Goal: Task Accomplishment & Management: Manage account settings

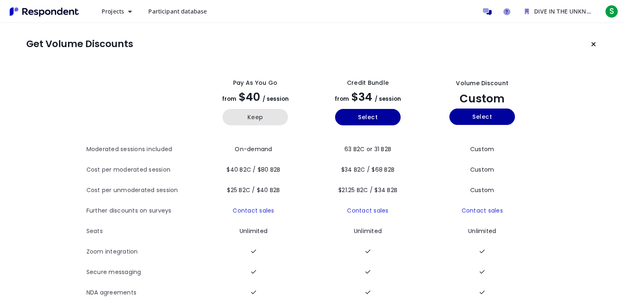
click at [254, 119] on button "Keep" at bounding box center [254, 117] width 65 height 16
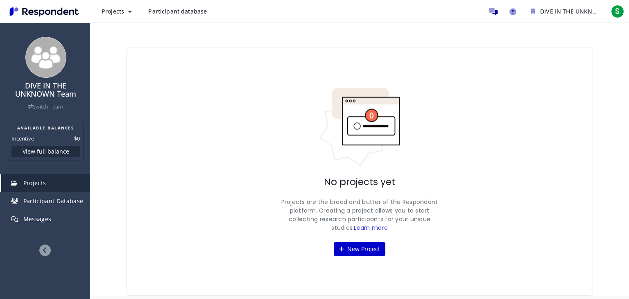
click at [47, 182] on link "Projects" at bounding box center [45, 183] width 89 height 18
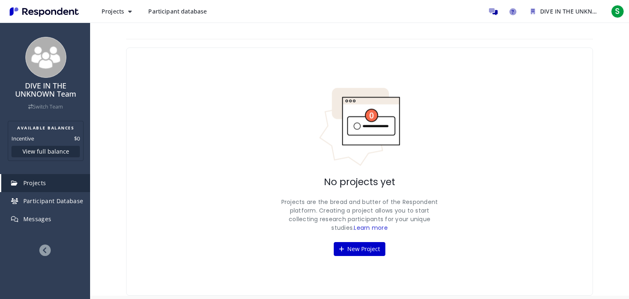
click at [9, 182] on link "Projects" at bounding box center [45, 183] width 89 height 18
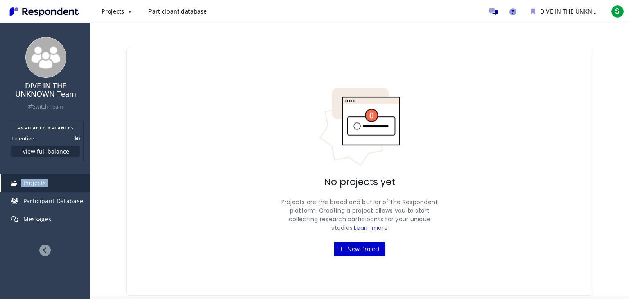
click at [52, 184] on link "Projects" at bounding box center [45, 183] width 89 height 18
click at [119, 13] on span "Projects" at bounding box center [113, 11] width 23 height 8
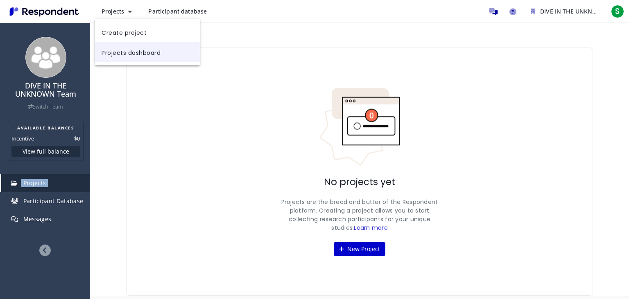
click at [130, 56] on link "Projects dashboard" at bounding box center [147, 52] width 105 height 20
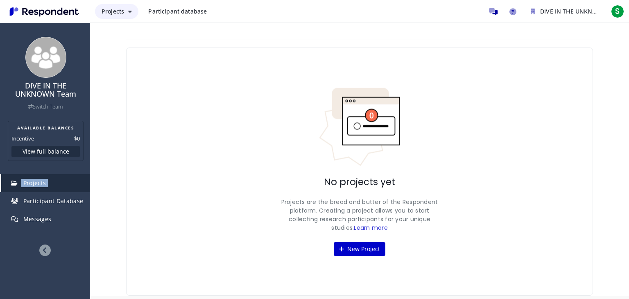
click at [129, 11] on icon "Main navigation" at bounding box center [130, 12] width 4 height 6
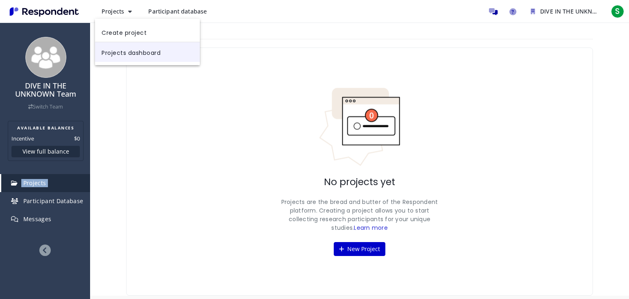
click at [133, 49] on link "Projects dashboard" at bounding box center [147, 52] width 105 height 20
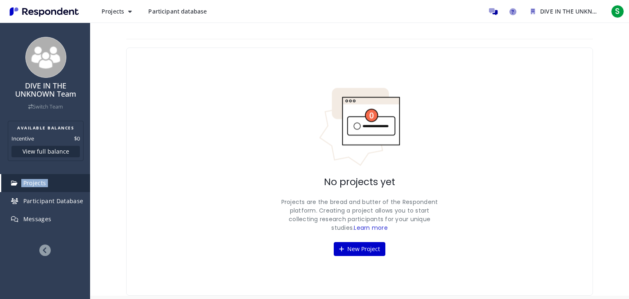
click at [133, 49] on div "No projects yet Projects are the bread and butter of the Respondent platform. C…" at bounding box center [359, 171] width 467 height 248
click at [133, 17] on button "Projects" at bounding box center [116, 11] width 43 height 15
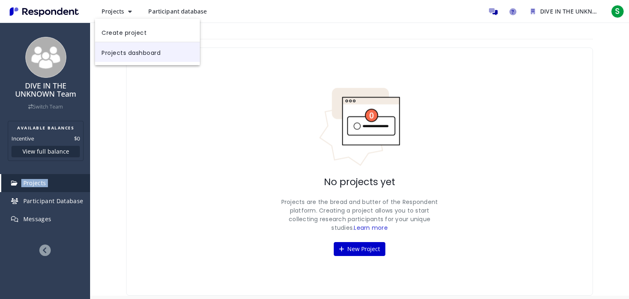
click at [136, 48] on link "Projects dashboard" at bounding box center [147, 52] width 105 height 20
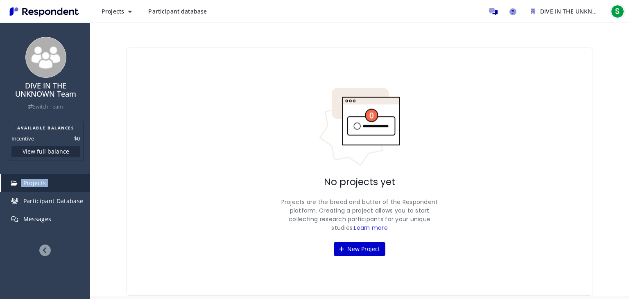
click at [620, 12] on span "S" at bounding box center [617, 11] width 13 height 13
click at [490, 44] on md-backdrop at bounding box center [314, 149] width 629 height 299
click at [365, 228] on link "Learn more" at bounding box center [371, 227] width 34 height 8
click at [62, 203] on span "Participant Database" at bounding box center [53, 201] width 60 height 8
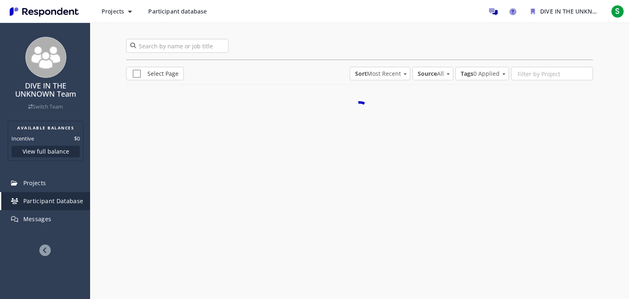
click at [62, 203] on span "Participant Database" at bounding box center [53, 201] width 60 height 8
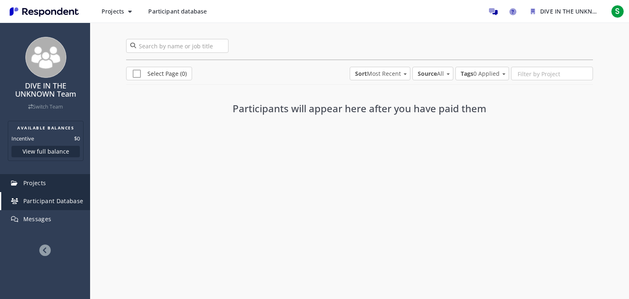
click at [56, 181] on link "Projects" at bounding box center [45, 183] width 89 height 18
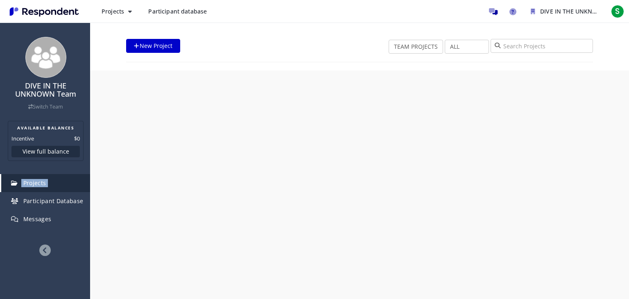
click at [56, 181] on link "Projects" at bounding box center [45, 183] width 89 height 18
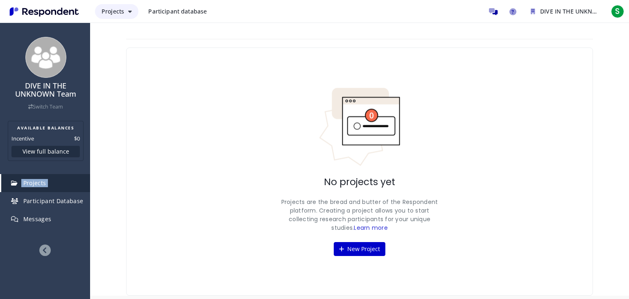
click at [126, 10] on button "Projects" at bounding box center [116, 11] width 43 height 15
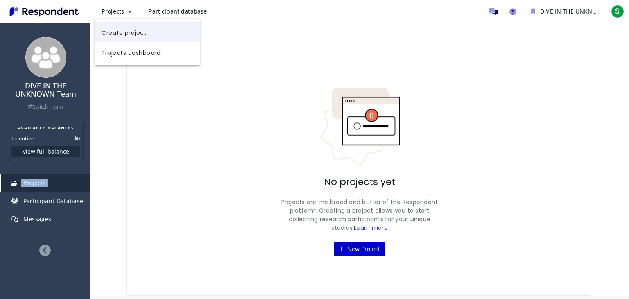
click at [125, 32] on link "Create project" at bounding box center [147, 32] width 105 height 20
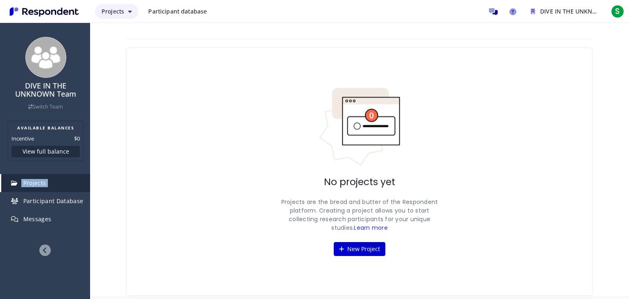
click at [130, 9] on icon "Main navigation" at bounding box center [130, 12] width 4 height 6
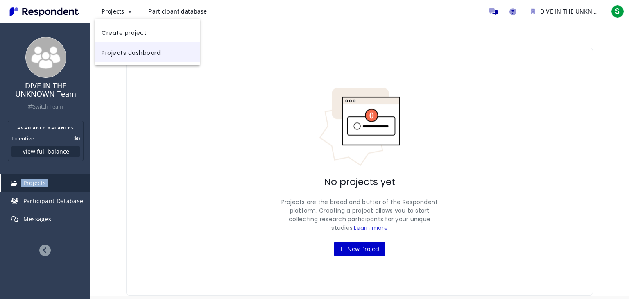
click at [129, 59] on link "Projects dashboard" at bounding box center [147, 52] width 105 height 20
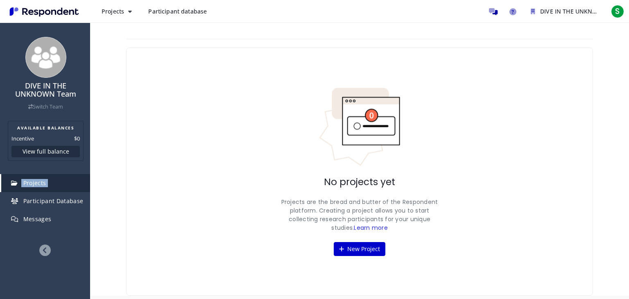
click at [180, 10] on span "Participant database" at bounding box center [177, 11] width 59 height 8
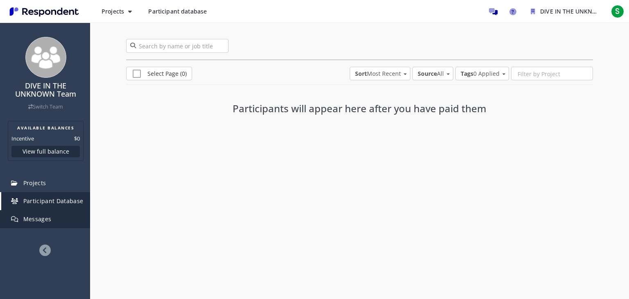
click at [40, 226] on link "Messages" at bounding box center [45, 219] width 89 height 18
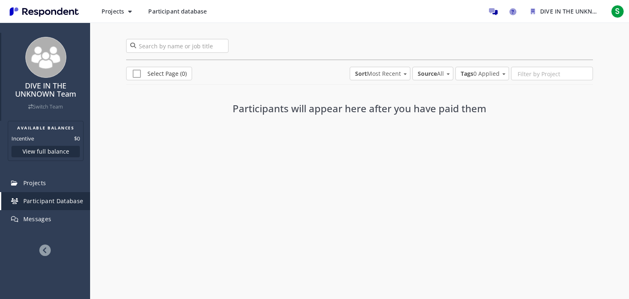
click at [2, 75] on div "DIVE IN THE UNKNOWN Team Switch Team" at bounding box center [45, 77] width 89 height 88
click at [49, 107] on link "Switch Team" at bounding box center [45, 106] width 35 height 7
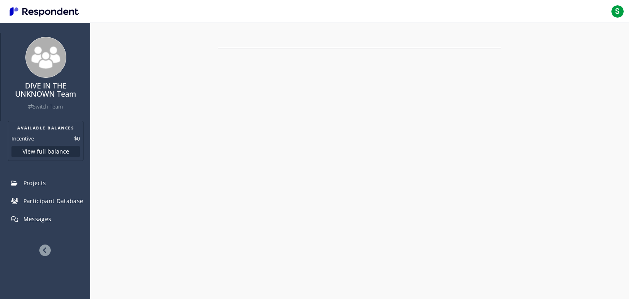
click at [49, 107] on link "Switch Team" at bounding box center [45, 106] width 35 height 7
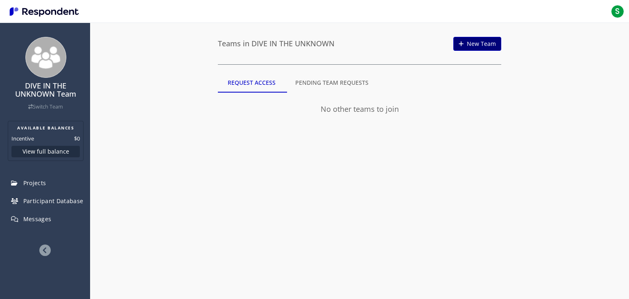
click at [473, 44] on link "New Team" at bounding box center [477, 44] width 48 height 14
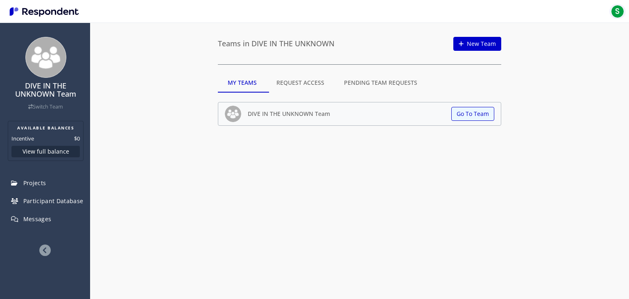
click at [616, 12] on span "S" at bounding box center [617, 11] width 13 height 13
click at [545, 55] on link "Logout" at bounding box center [573, 53] width 105 height 20
